Goal: Communication & Community: Connect with others

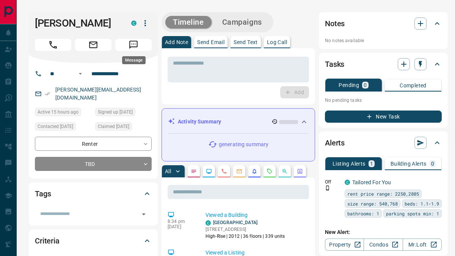
click at [134, 42] on icon "Message" at bounding box center [134, 45] width 10 height 10
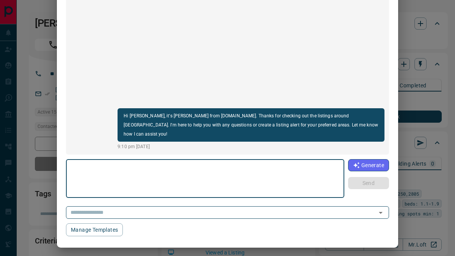
scroll to position [89, 0]
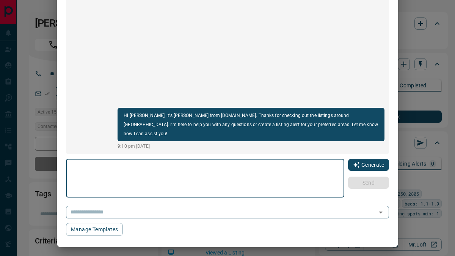
click at [372, 163] on button "Generate" at bounding box center [368, 165] width 41 height 12
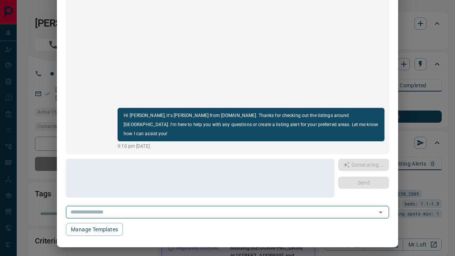
type textarea "**********"
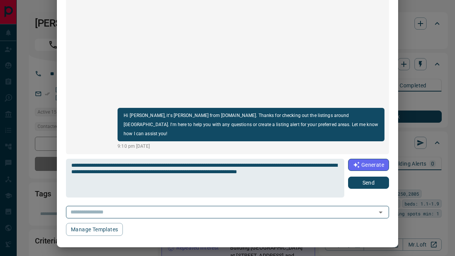
click at [369, 183] on button "Send" at bounding box center [368, 182] width 41 height 12
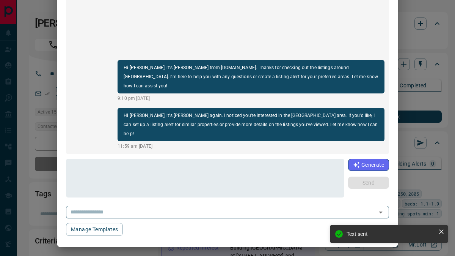
scroll to position [50, 0]
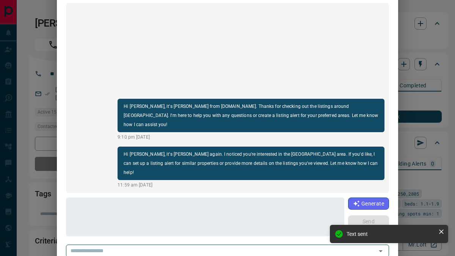
click at [403, 37] on div "[PERSON_NAME] [PHONE_NUMBER] Hi [PERSON_NAME], it's [PERSON_NAME] from [DOMAIN_…" at bounding box center [227, 128] width 455 height 256
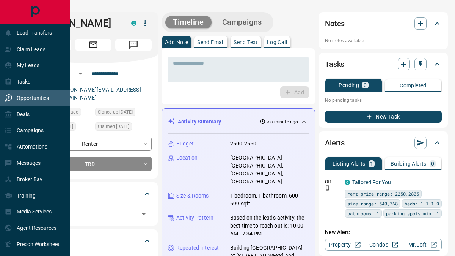
click at [20, 96] on p "Opportunities" at bounding box center [33, 98] width 32 height 6
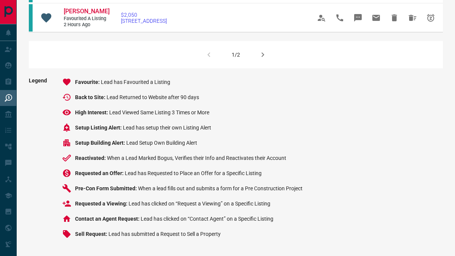
scroll to position [612, 0]
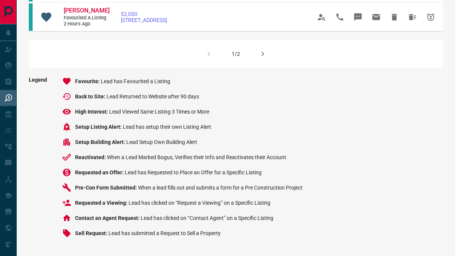
click at [262, 54] on icon "button" at bounding box center [262, 53] width 9 height 9
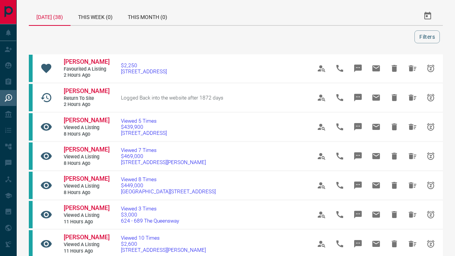
scroll to position [4, 0]
